Goal: Information Seeking & Learning: Learn about a topic

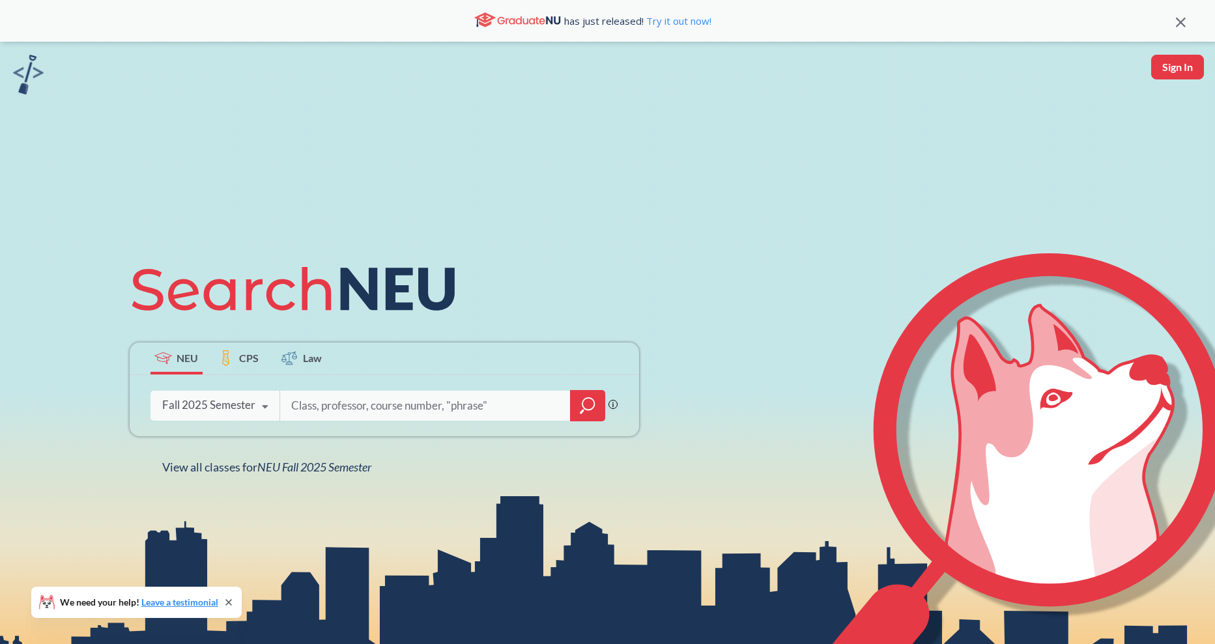
click at [1181, 19] on icon at bounding box center [1181, 23] width 10 height 10
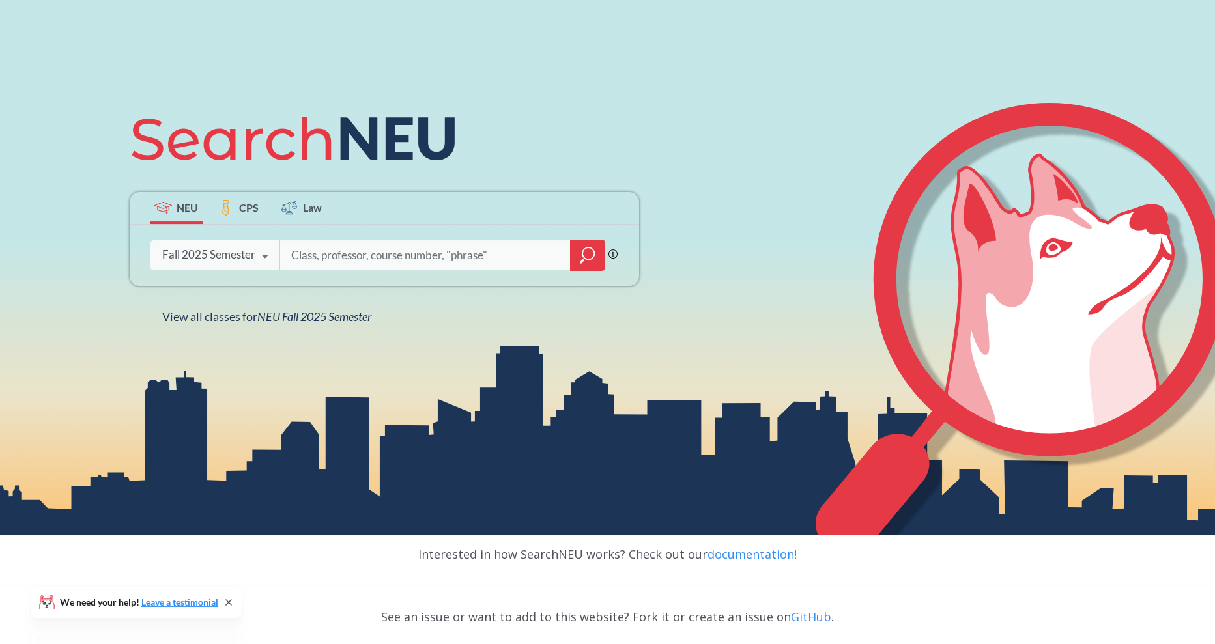
scroll to position [113, 0]
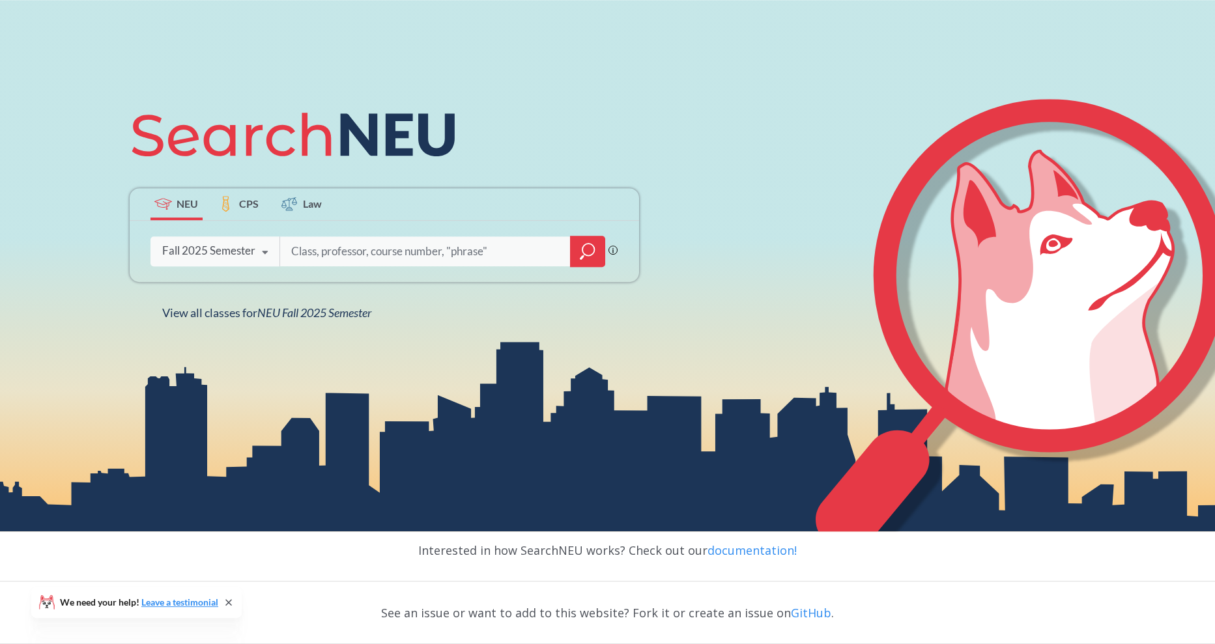
click at [180, 251] on div "Fall 2025 Semester" at bounding box center [208, 251] width 93 height 14
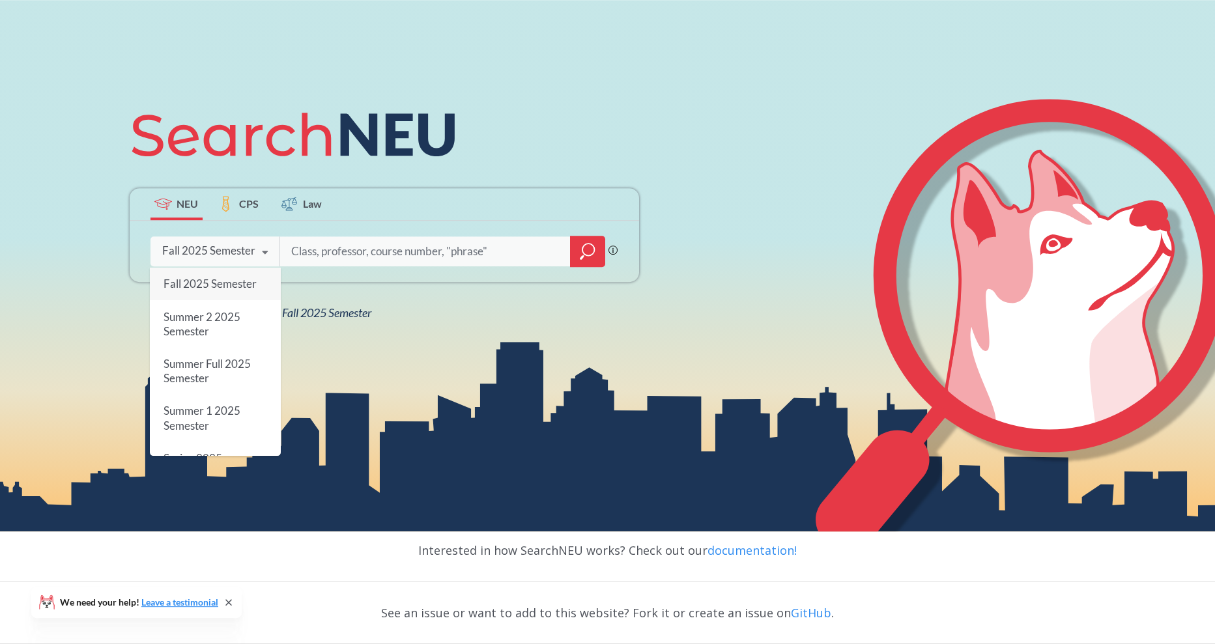
click at [349, 254] on input "search" at bounding box center [425, 251] width 271 height 27
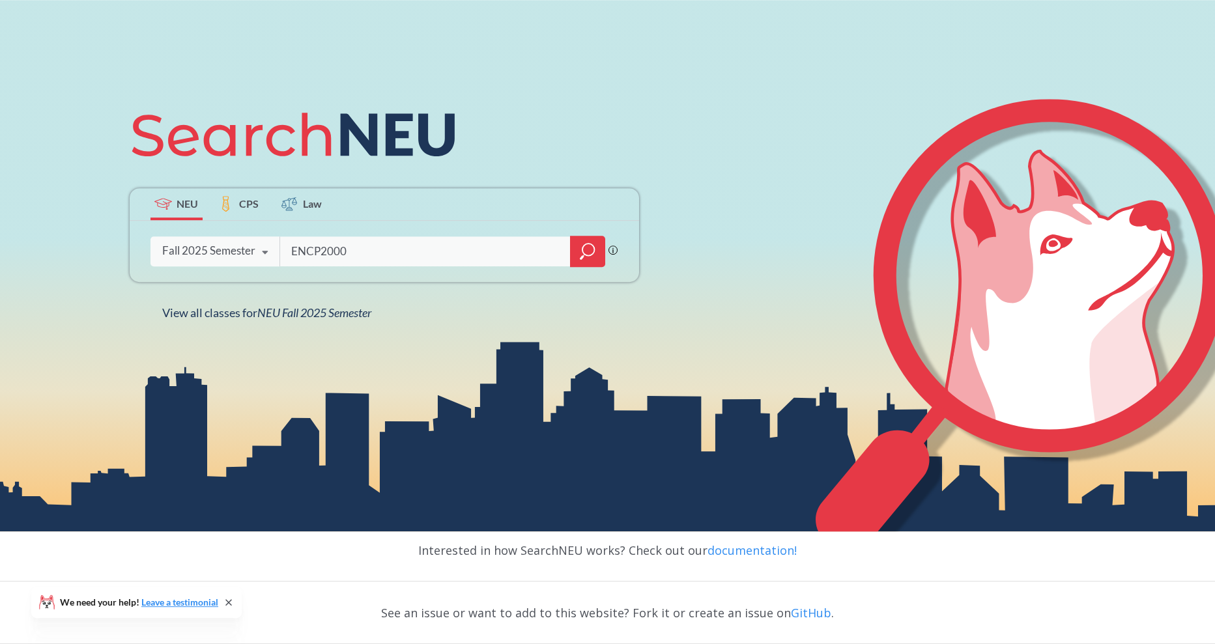
type input "ENCP2000"
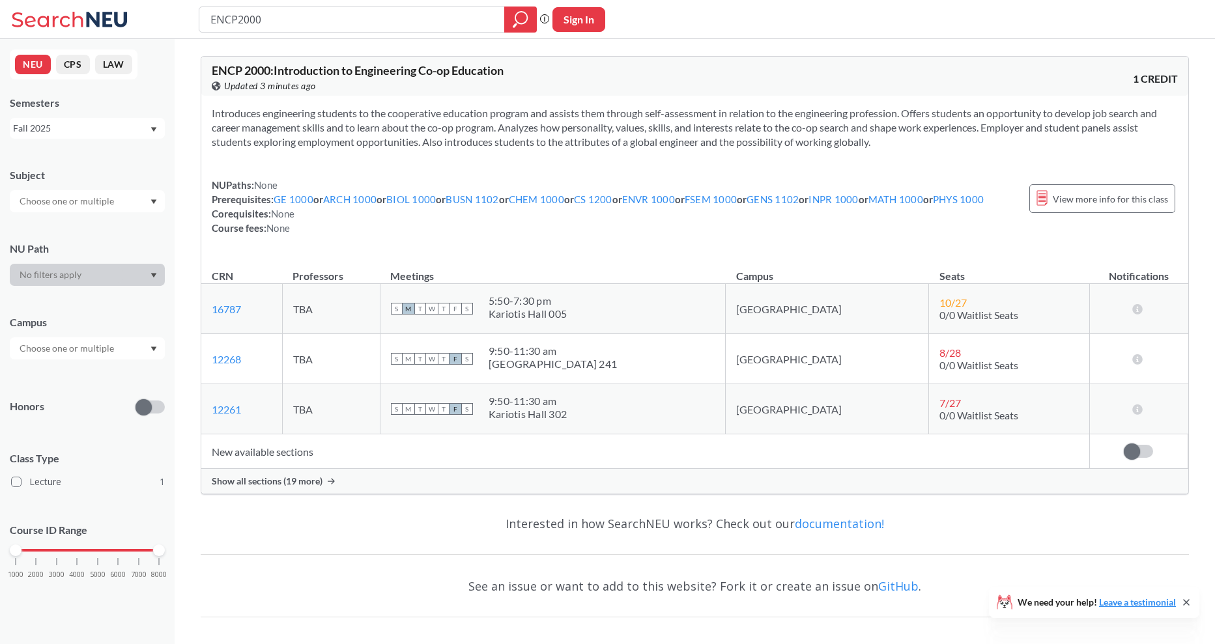
click at [278, 480] on span "Show all sections (19 more)" at bounding box center [267, 482] width 111 height 12
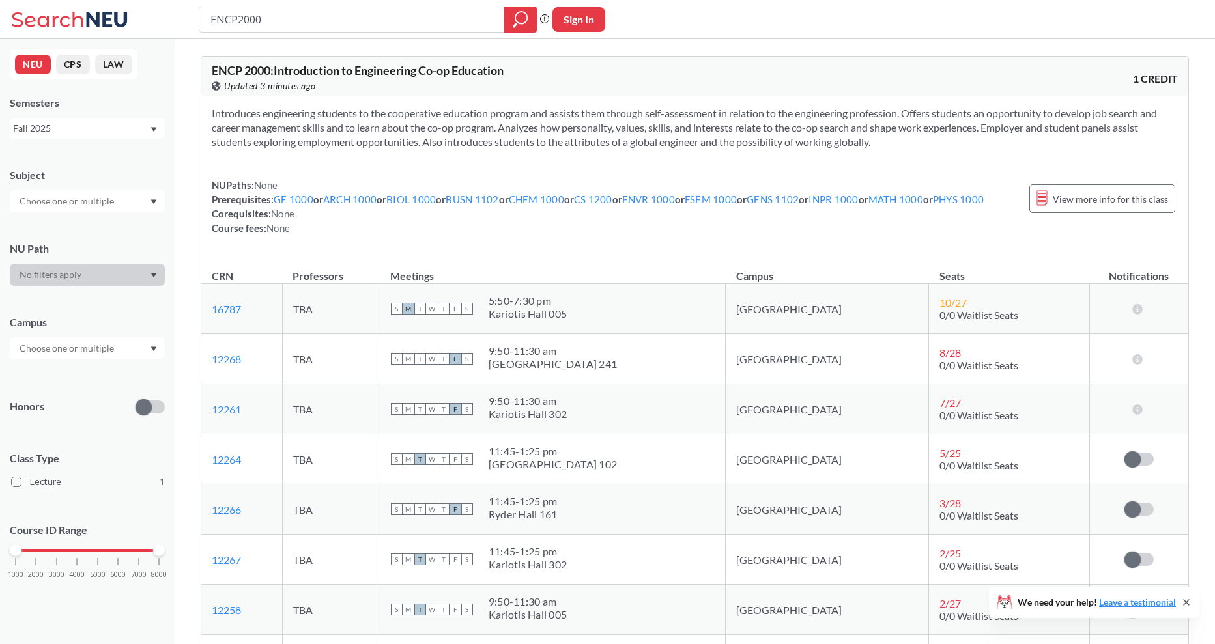
click at [84, 127] on div "Fall 2025" at bounding box center [81, 128] width 136 height 14
click at [50, 190] on span "Summer 2 2025" at bounding box center [50, 193] width 66 height 14
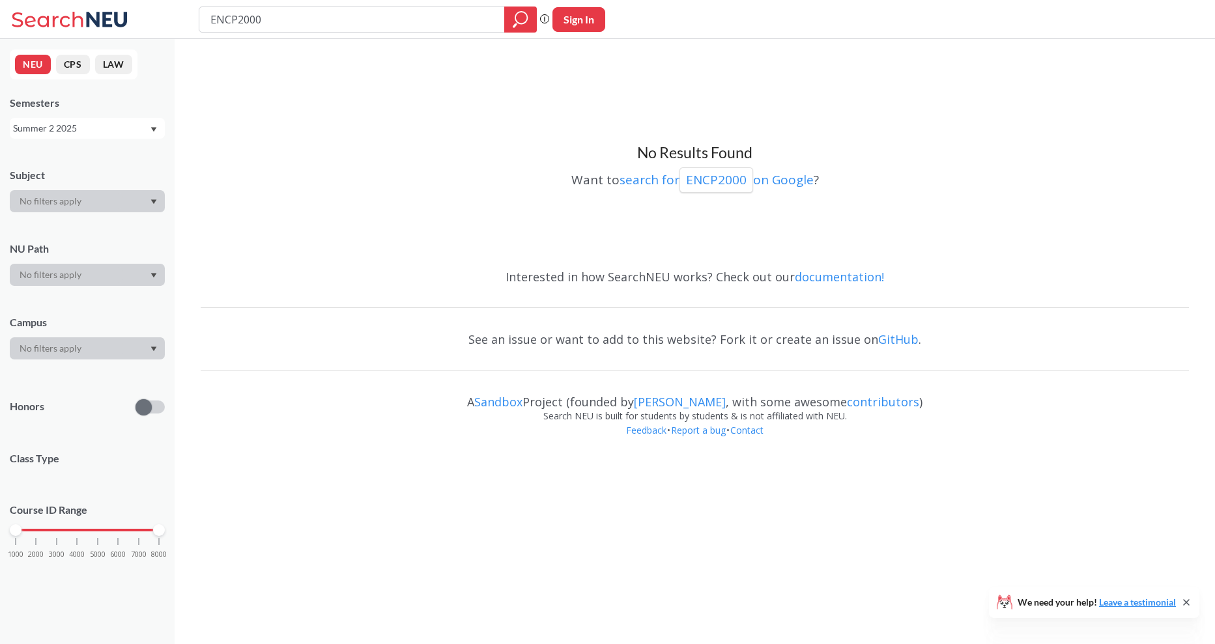
click at [90, 137] on div "Summer 2 2025" at bounding box center [87, 128] width 155 height 21
click at [68, 224] on span "Summer Full 2025" at bounding box center [55, 221] width 77 height 14
click at [100, 126] on div "Summer Full 2025" at bounding box center [81, 128] width 136 height 14
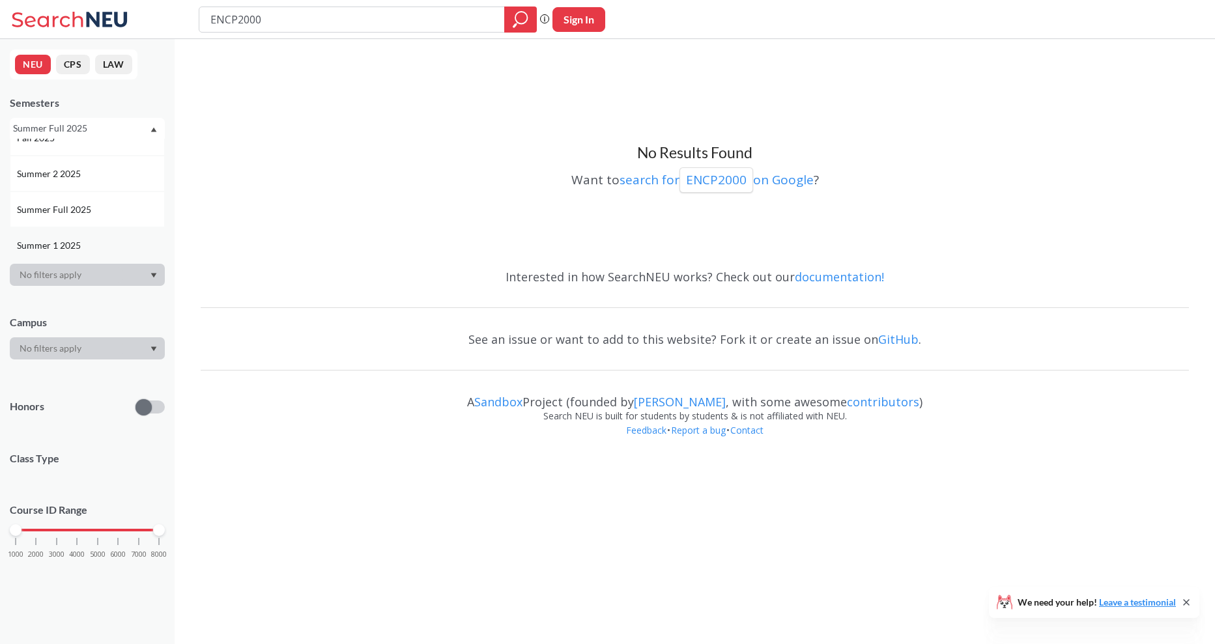
click at [61, 245] on span "Summer 1 2025" at bounding box center [50, 245] width 66 height 14
type input "ENCP3000"
click at [103, 125] on div "Summer 1 2025" at bounding box center [81, 128] width 136 height 14
click at [74, 154] on div "Fall 2025" at bounding box center [90, 157] width 147 height 14
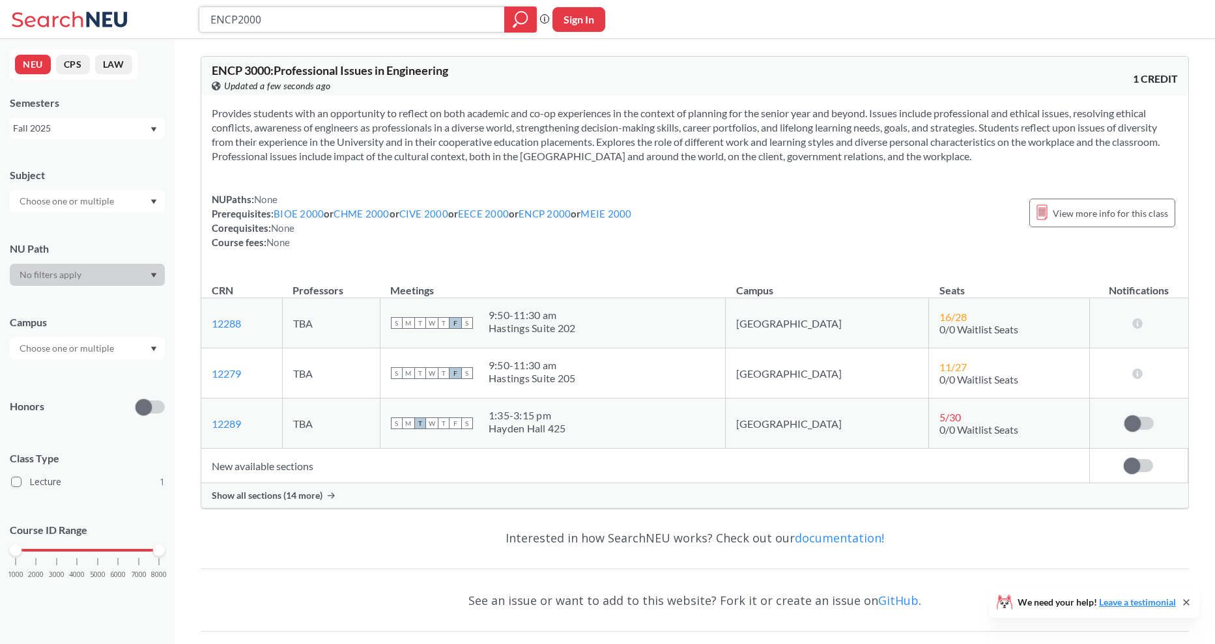
type input "ENCP2000"
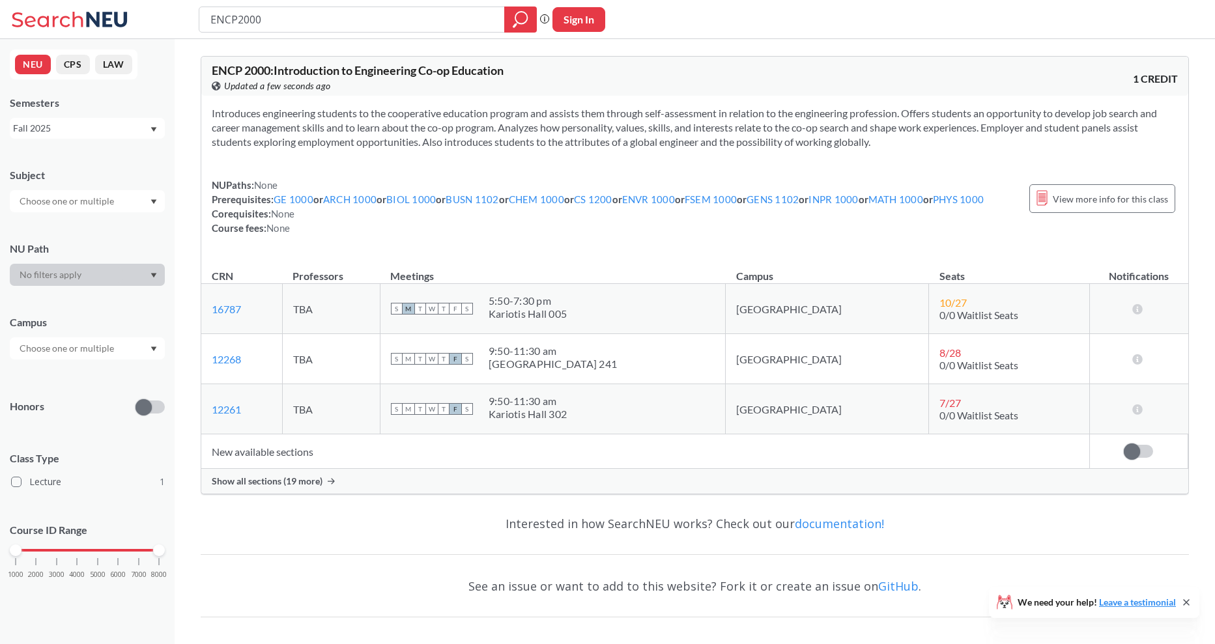
click at [90, 135] on div "Fall 2025" at bounding box center [81, 128] width 136 height 14
click at [63, 223] on span "Spring 2025" at bounding box center [42, 221] width 51 height 14
click at [274, 482] on span "Show all sections (18 more)" at bounding box center [267, 482] width 111 height 12
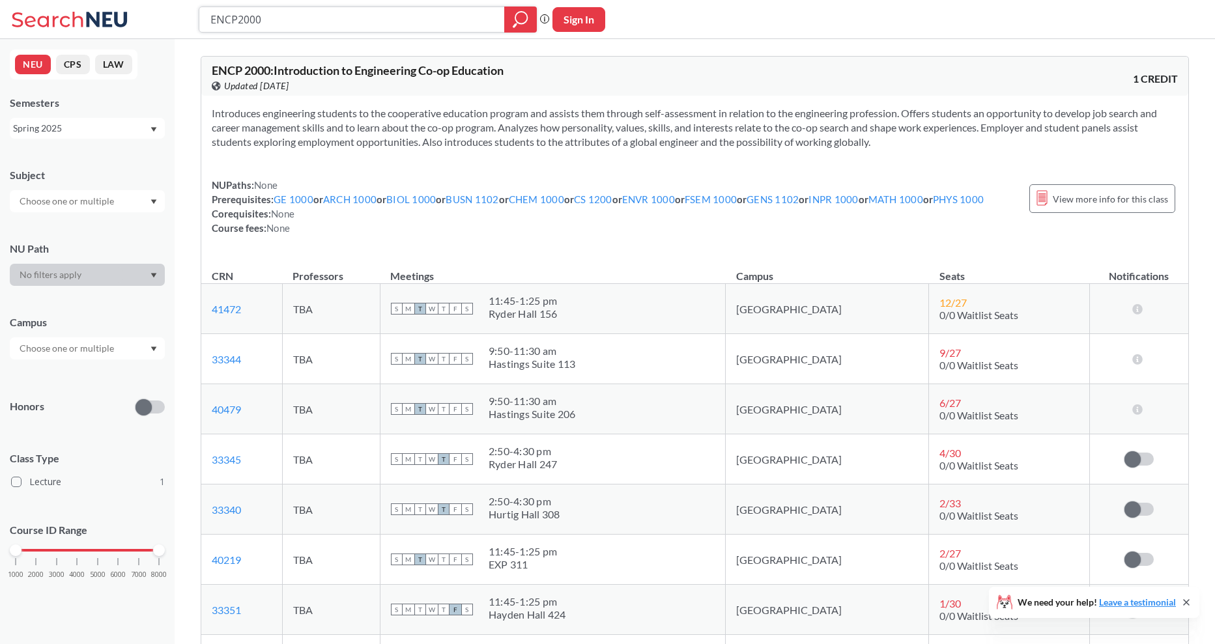
click at [296, 21] on input "ENCP2000" at bounding box center [352, 19] width 286 height 22
type input "EECE2560"
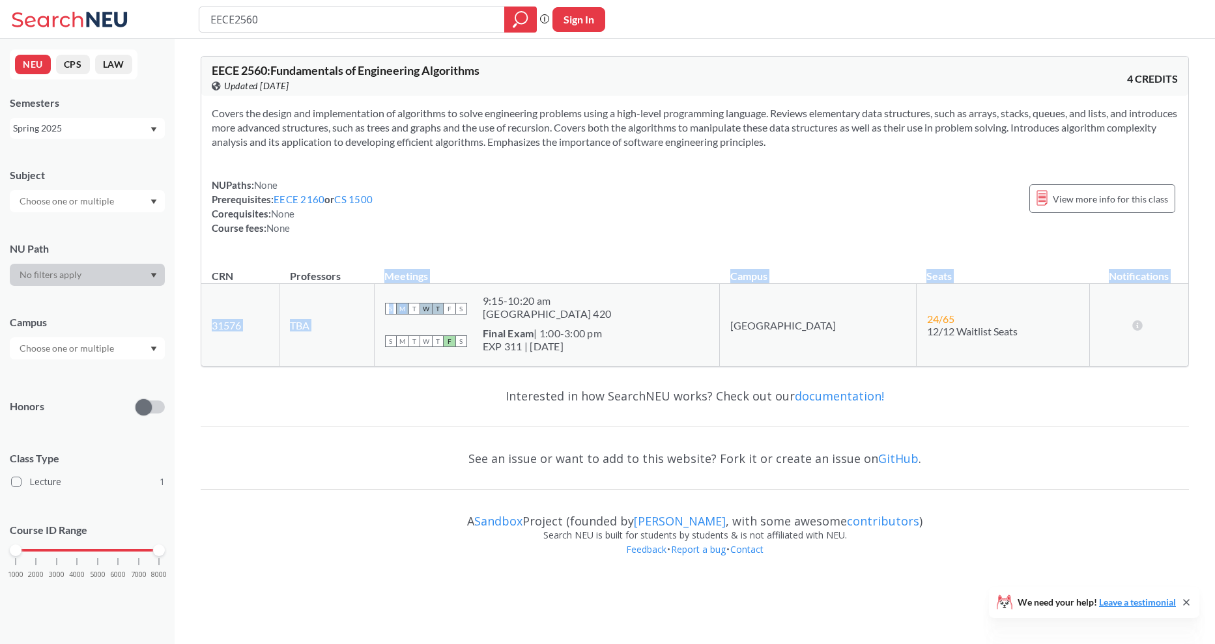
drag, startPoint x: 547, startPoint y: 258, endPoint x: 464, endPoint y: 301, distance: 93.3
click at [464, 301] on table "CRN Professors Meetings Campus Seats Notifications 31576 View this section on B…" at bounding box center [694, 311] width 987 height 110
click at [520, 249] on div "Covers the design and implementation of algorithms to solve engineering problem…" at bounding box center [694, 176] width 987 height 160
click at [334, 29] on input "EECE2560" at bounding box center [352, 19] width 286 height 22
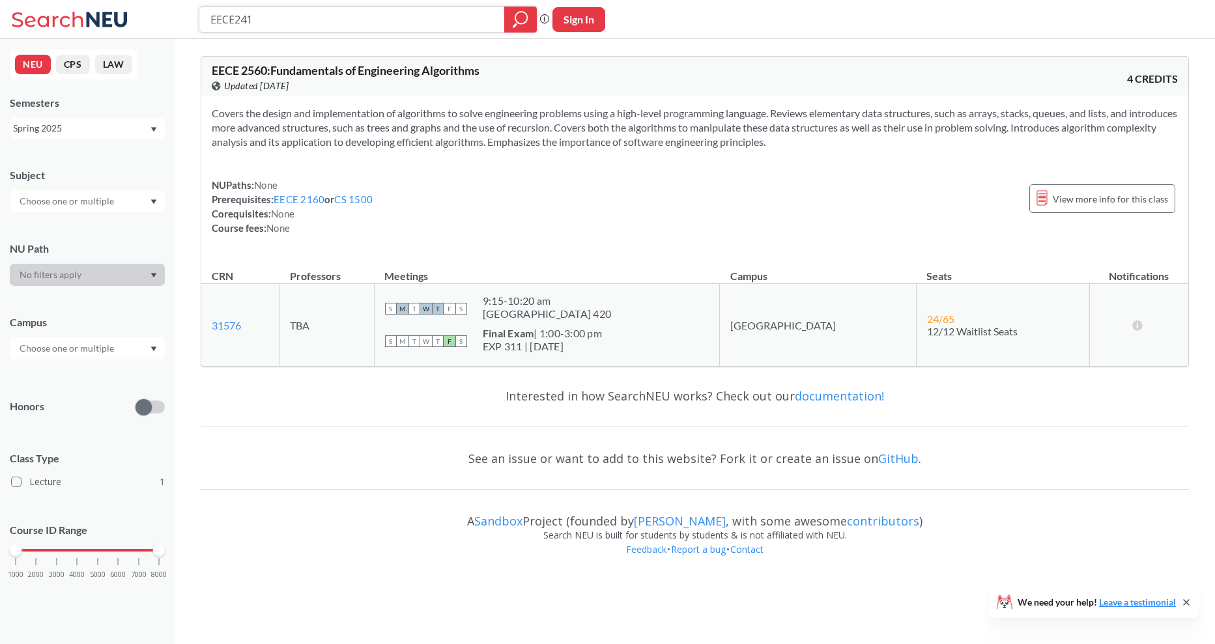
type input "EECE2412"
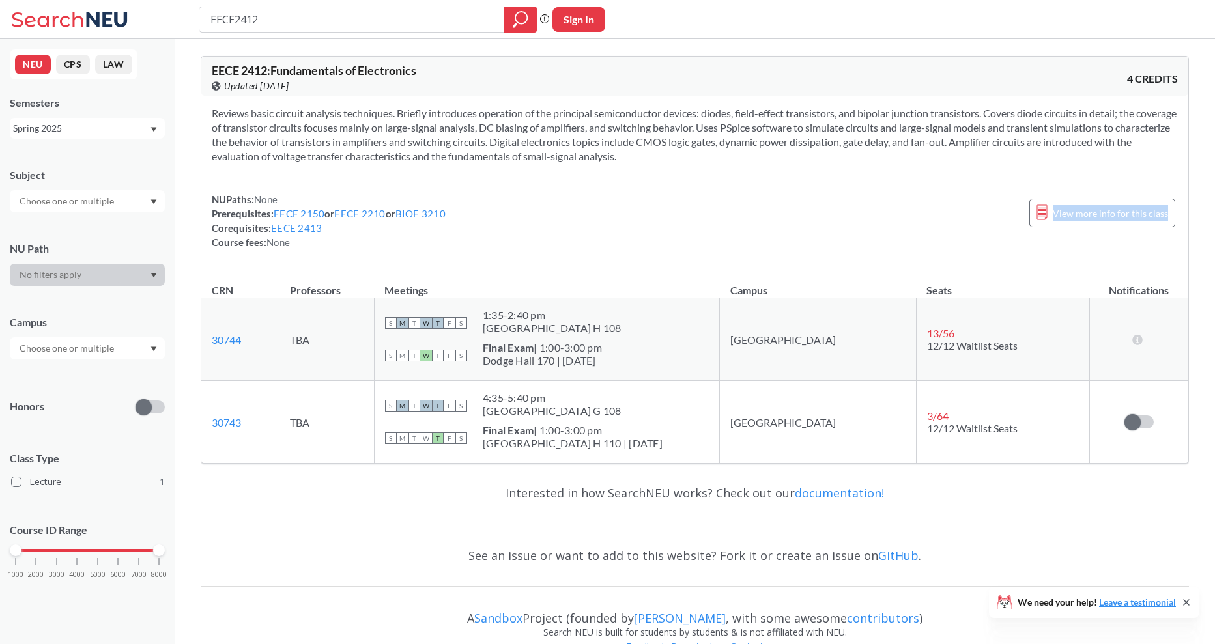
drag, startPoint x: 427, startPoint y: 227, endPoint x: 483, endPoint y: 244, distance: 58.7
click at [483, 244] on div "NUPaths: None Prerequisites: EECE 2150 or EECE 2210 or BIOE 3210 Corequisites: …" at bounding box center [695, 220] width 966 height 57
click at [341, 20] on input "EECE2412" at bounding box center [352, 19] width 286 height 22
type input "EECE2520"
